Goal: Information Seeking & Learning: Learn about a topic

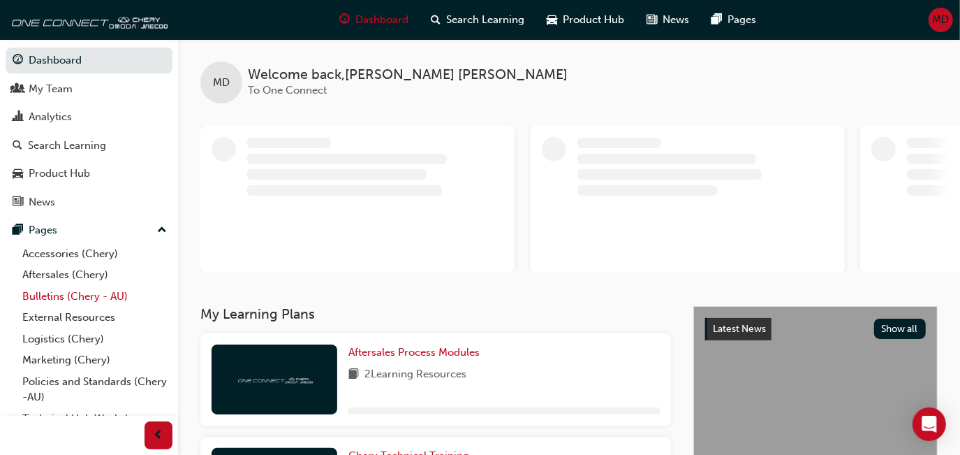
click at [71, 301] on link "Bulletins (Chery - AU)" at bounding box center [95, 297] width 156 height 22
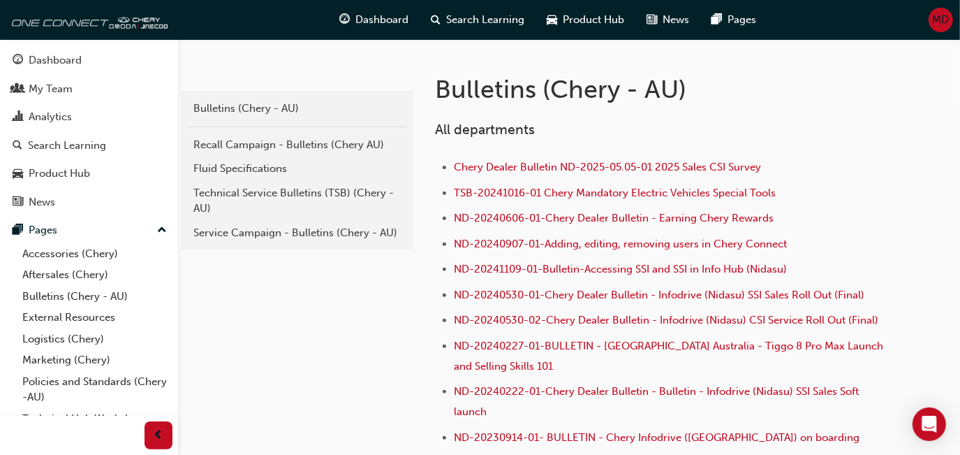
scroll to position [237, 0]
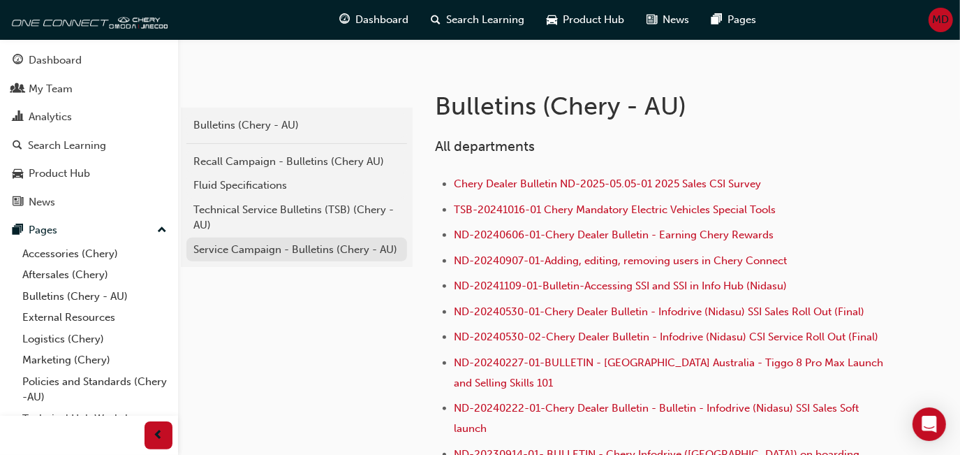
click at [255, 242] on div "Service Campaign - Bulletins (Chery - AU)" at bounding box center [296, 250] width 207 height 16
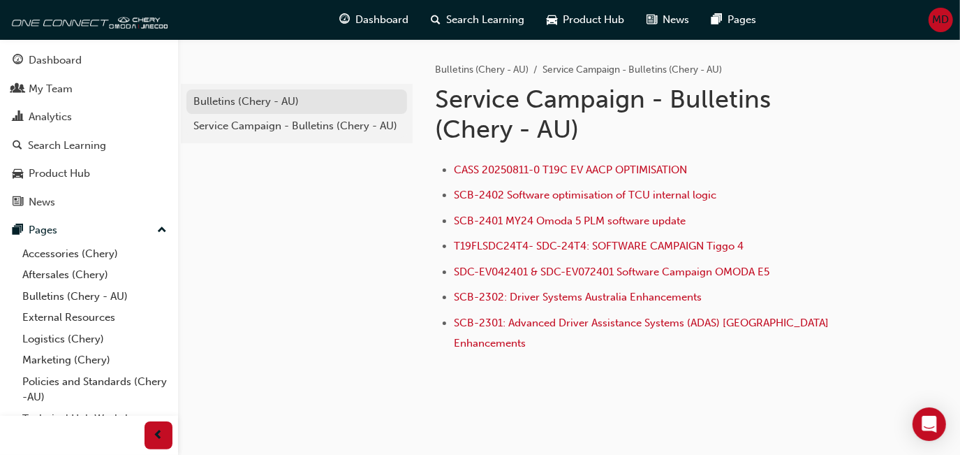
click at [274, 103] on div "Bulletins (Chery - AU)" at bounding box center [296, 102] width 207 height 16
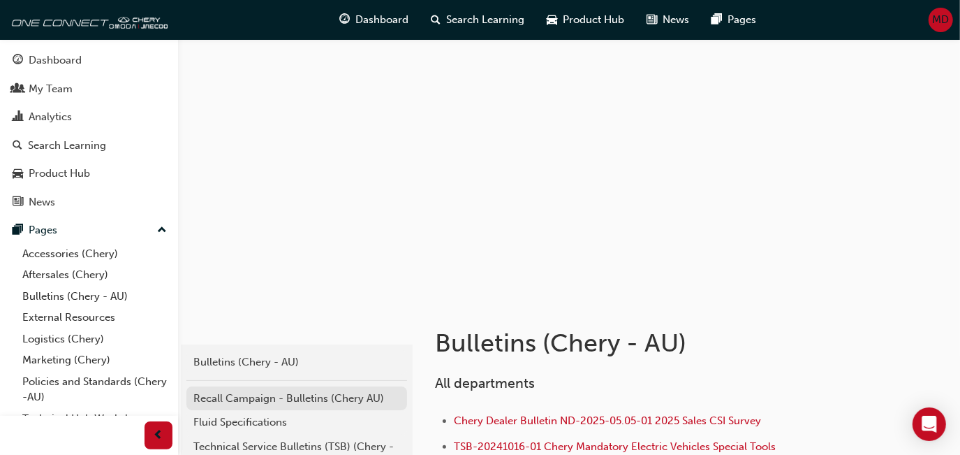
click at [330, 404] on div "Recall Campaign - Bulletins (Chery AU)" at bounding box center [296, 398] width 207 height 16
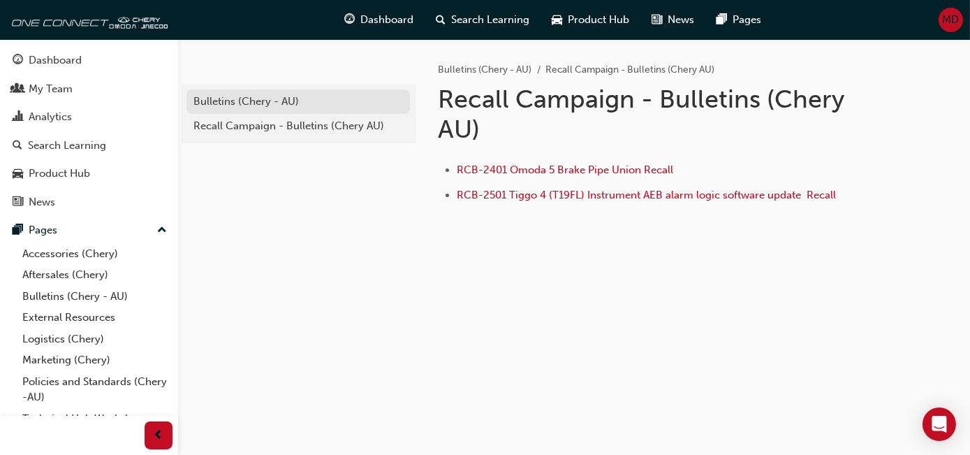
click at [277, 102] on div "Bulletins (Chery - AU)" at bounding box center [298, 102] width 210 height 16
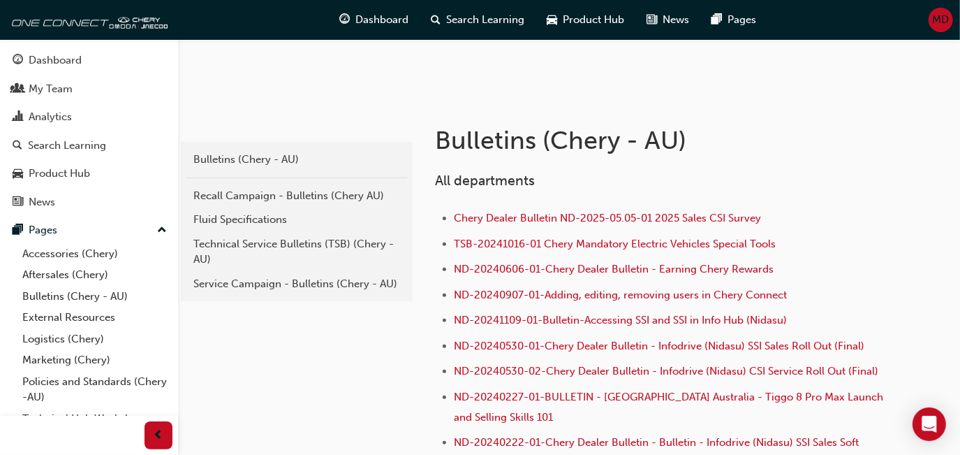
scroll to position [202, 0]
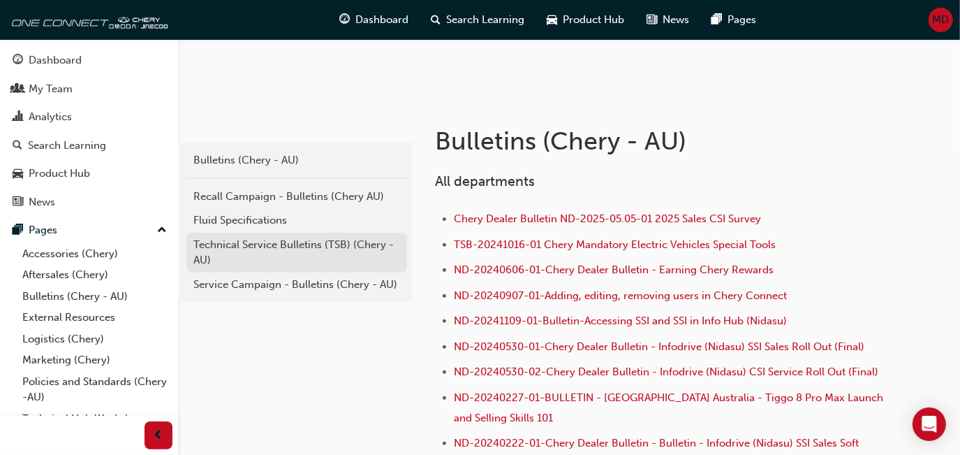
click at [340, 242] on div "Technical Service Bulletins (TSB) (Chery - AU)" at bounding box center [296, 252] width 207 height 31
